Goal: Find specific page/section: Find specific page/section

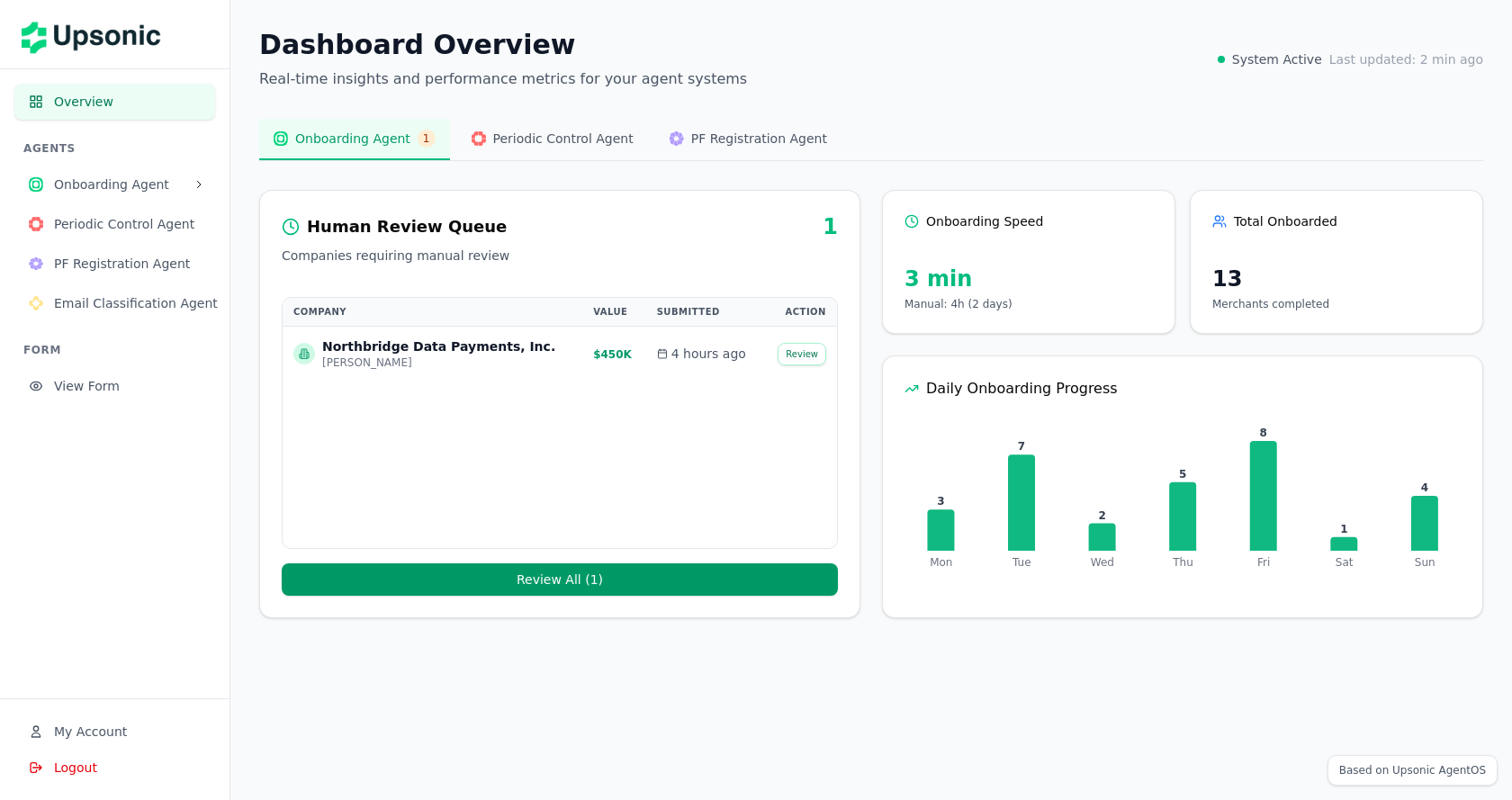
click at [130, 191] on span "Onboarding Agent" at bounding box center [119, 184] width 132 height 18
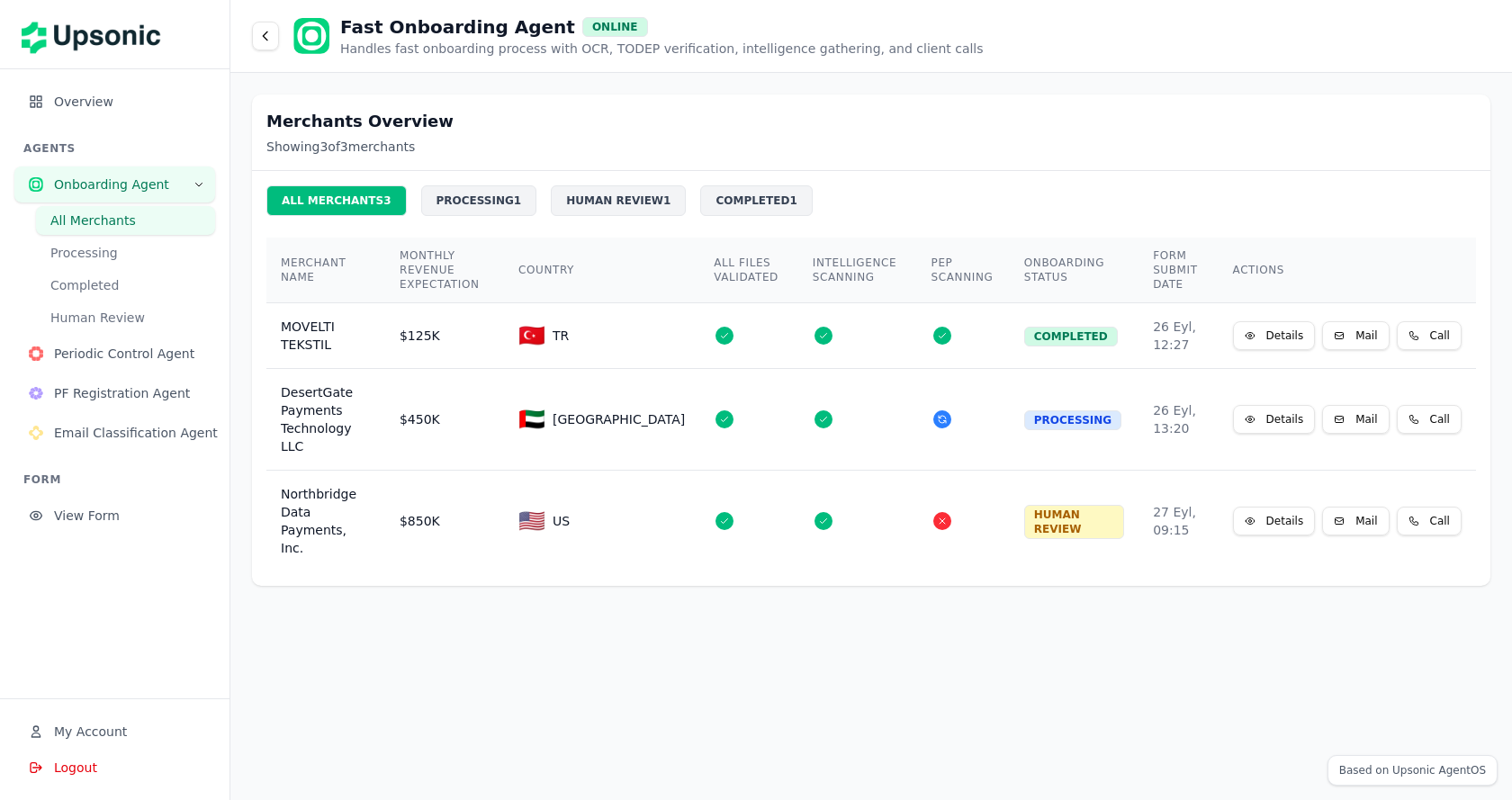
click at [1254, 405] on button "Details" at bounding box center [1274, 420] width 83 height 29
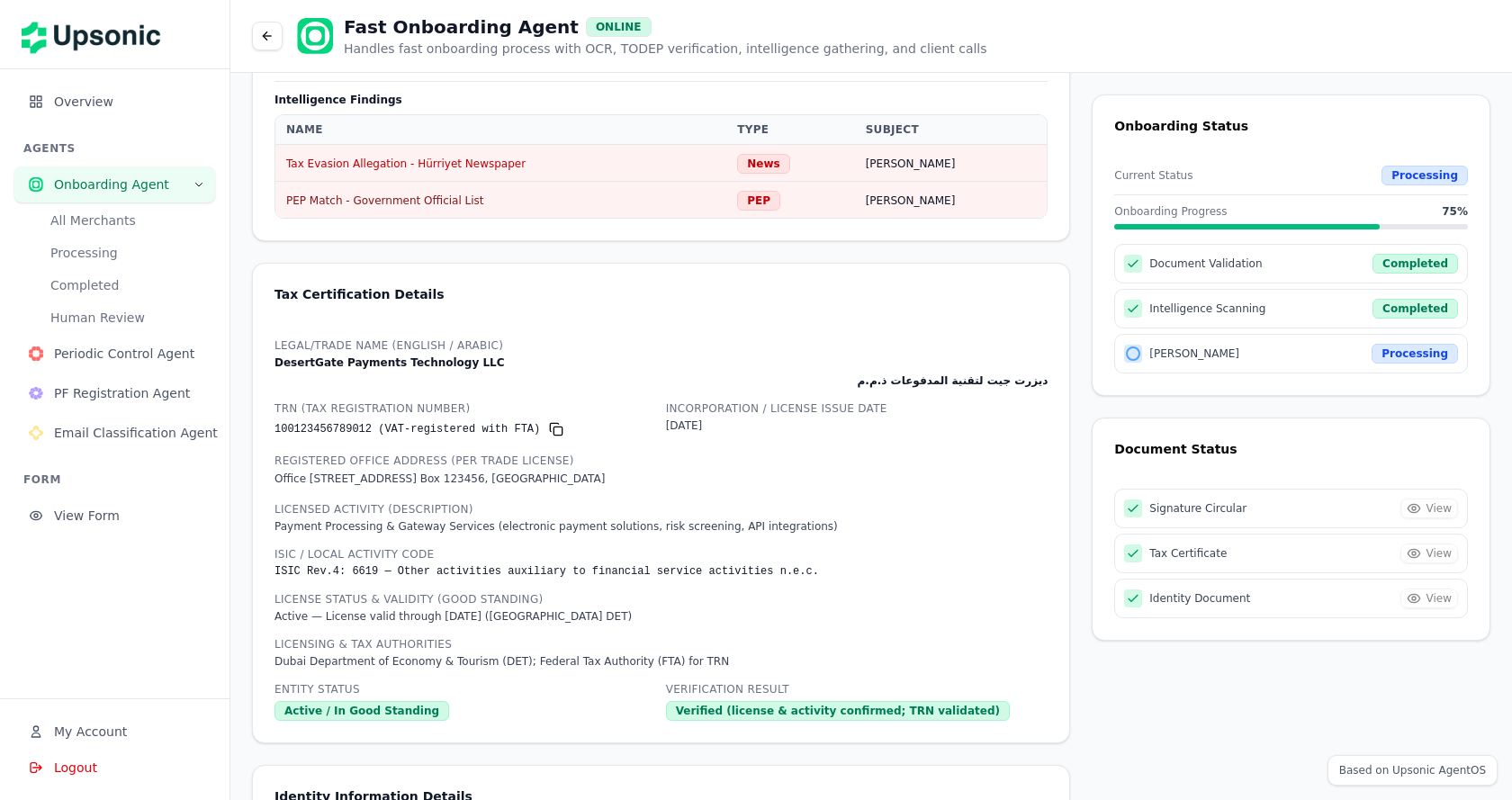
scroll to position [782, 0]
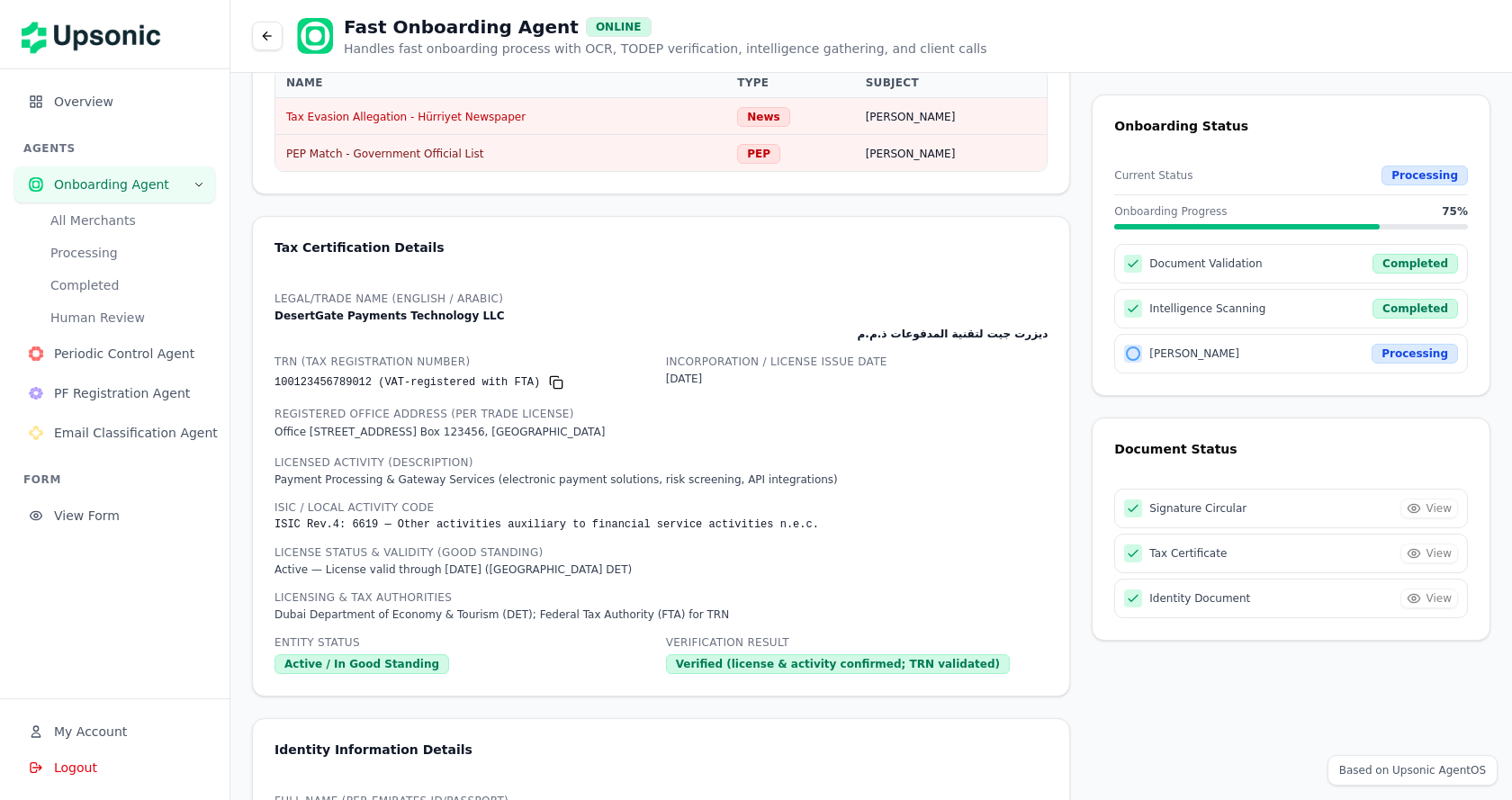
click at [141, 103] on span "Overview" at bounding box center [127, 101] width 146 height 18
